Goal: Task Accomplishment & Management: Manage account settings

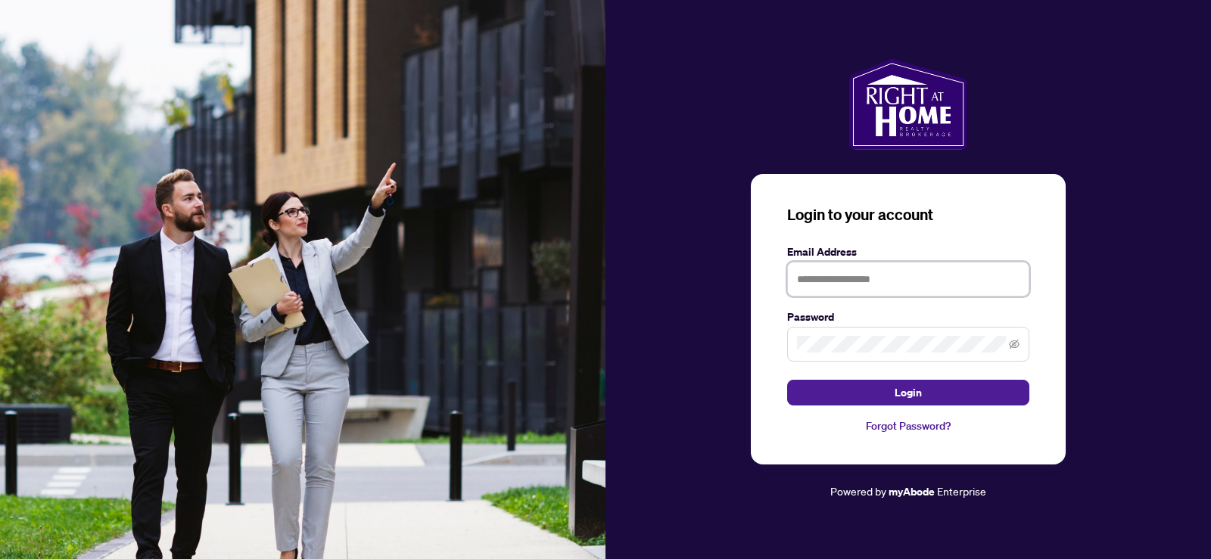
click at [802, 280] on input "text" at bounding box center [908, 279] width 242 height 35
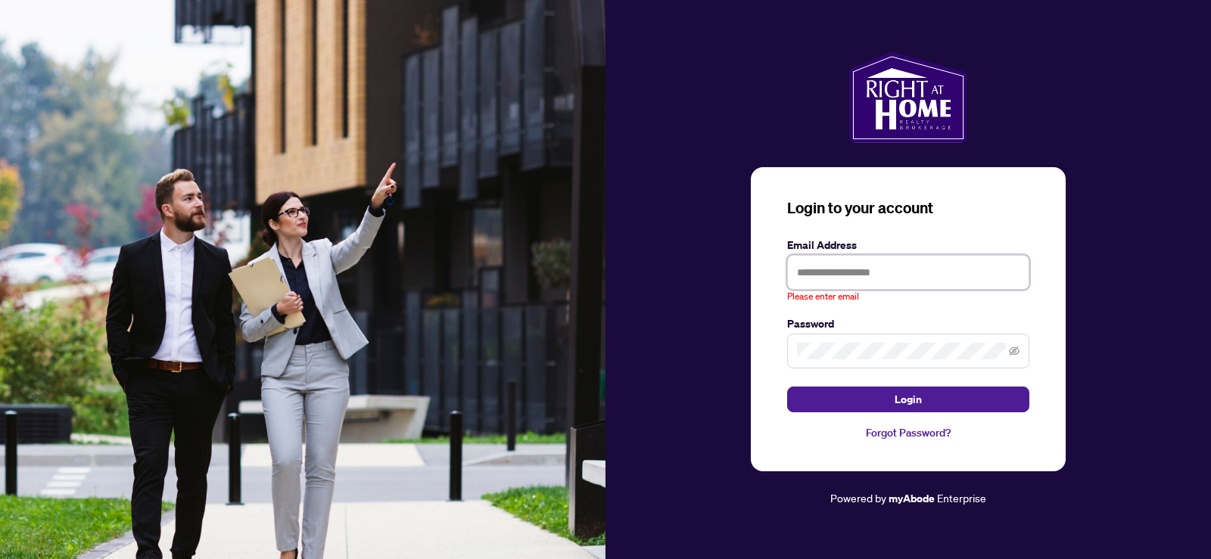
type input "**********"
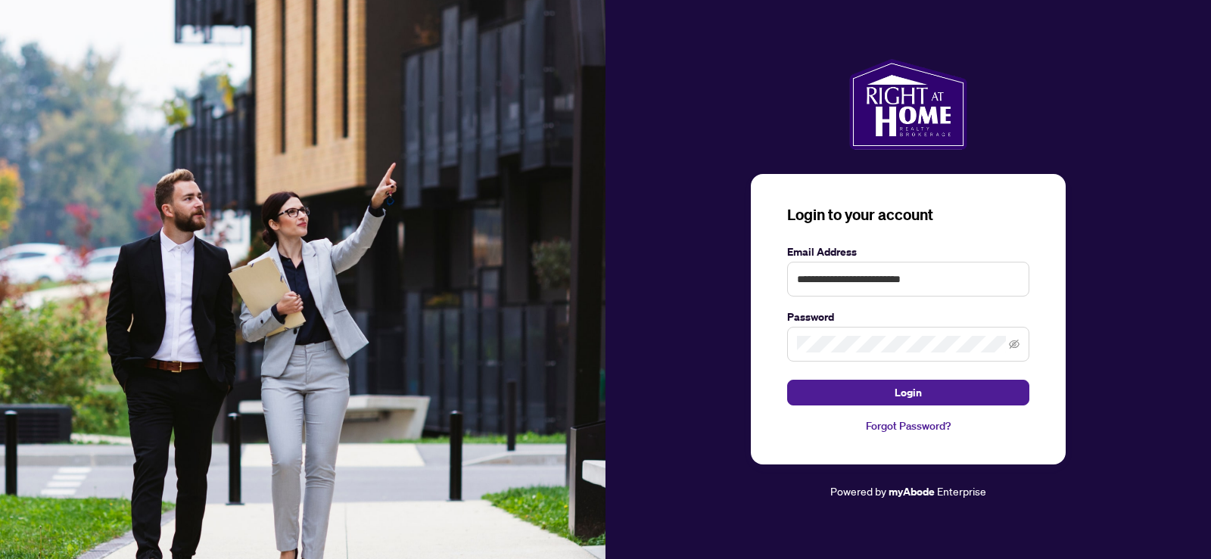
drag, startPoint x: 927, startPoint y: 381, endPoint x: 965, endPoint y: 313, distance: 78.3
click at [923, 384] on button "Login" at bounding box center [908, 393] width 242 height 26
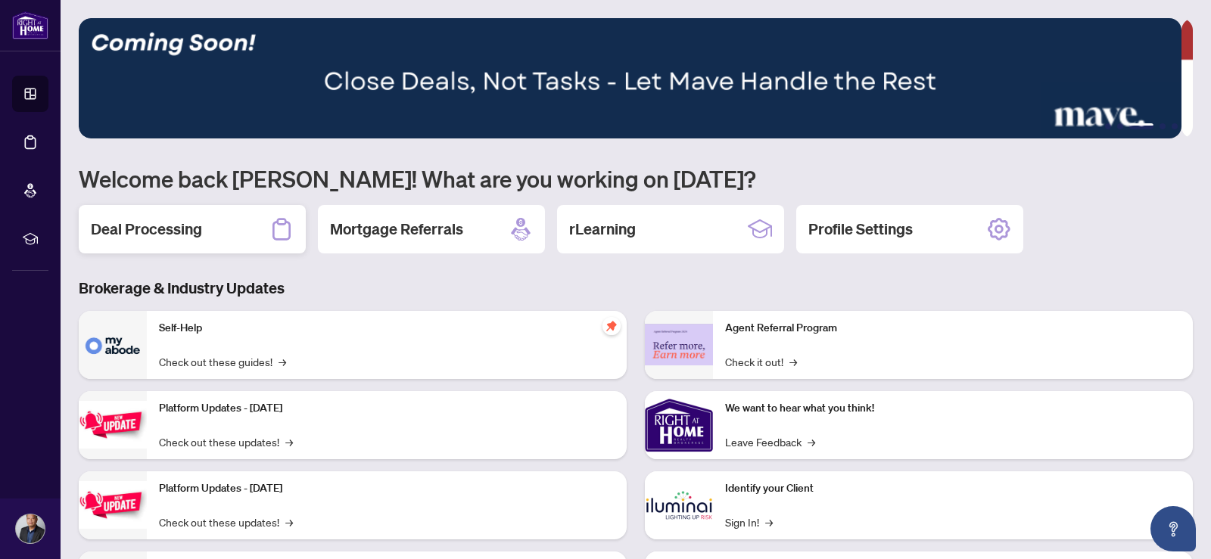
click at [195, 245] on div "Deal Processing" at bounding box center [192, 229] width 227 height 48
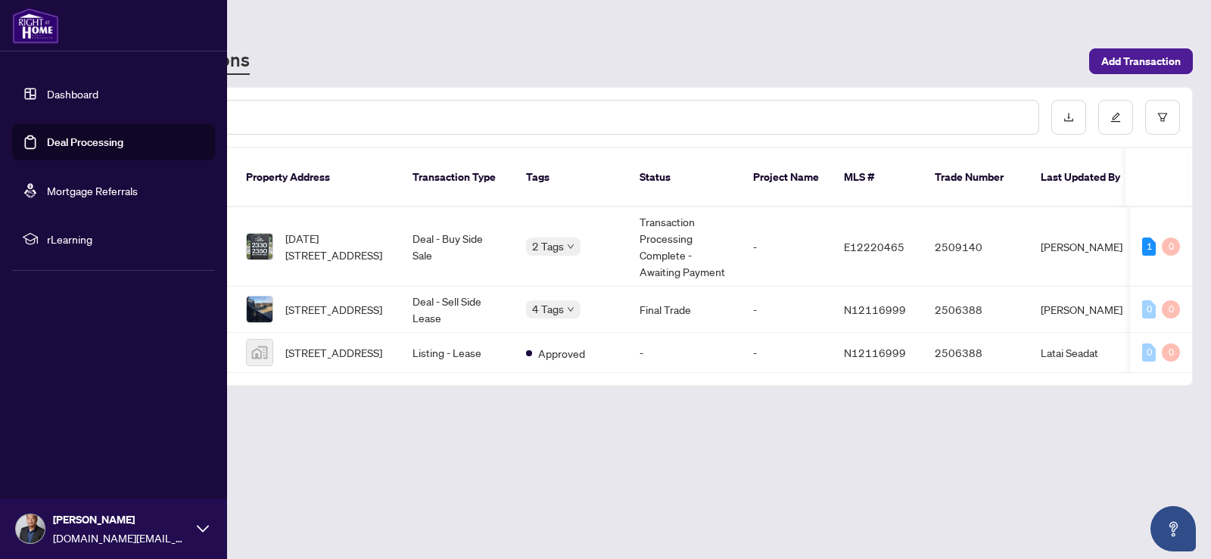
click at [48, 528] on div "[PERSON_NAME] [DOMAIN_NAME][EMAIL_ADDRESS][DOMAIN_NAME]" at bounding box center [113, 529] width 227 height 61
click at [51, 437] on span "Logout" at bounding box center [61, 439] width 34 height 24
